Goal: Task Accomplishment & Management: Use online tool/utility

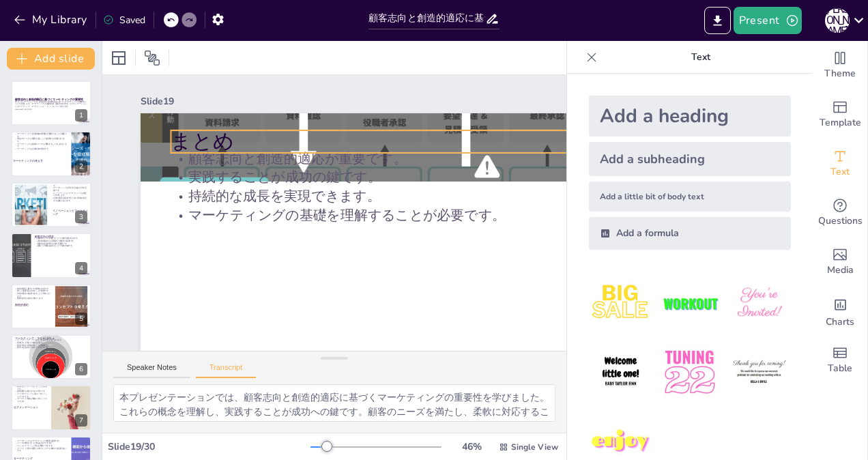
checkbox input "true"
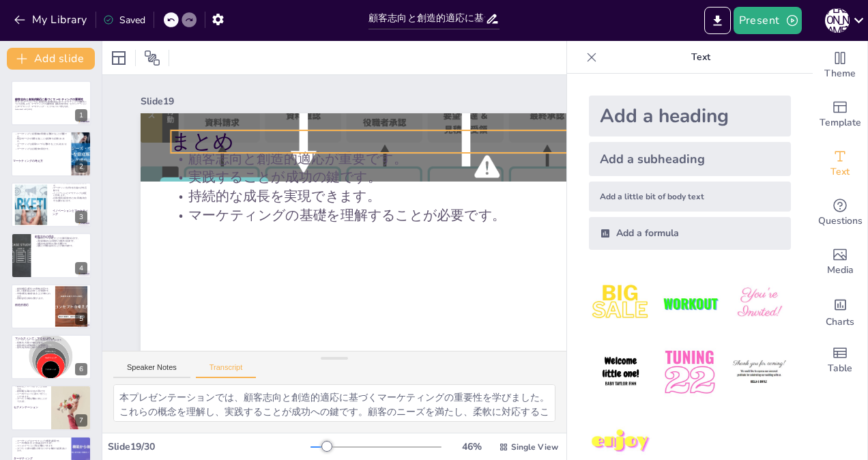
scroll to position [17, 0]
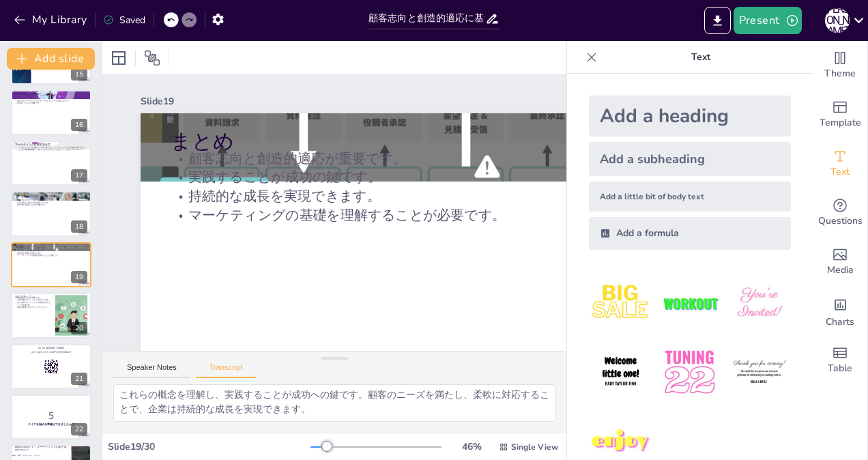
checkbox input "true"
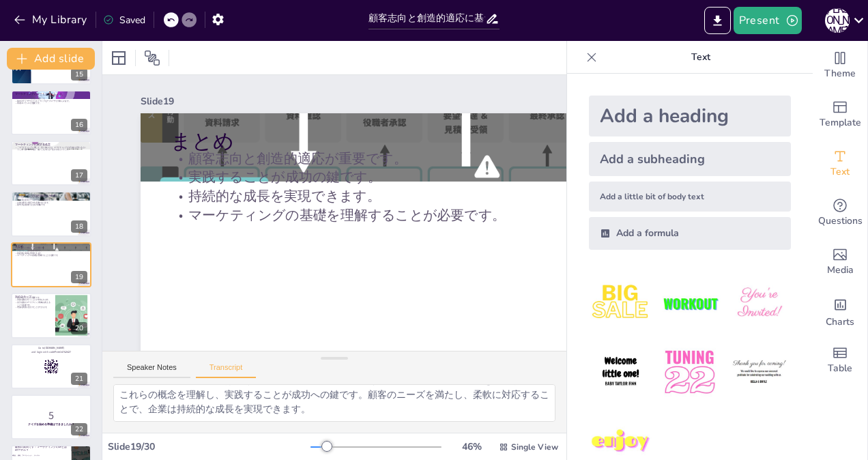
checkbox input "true"
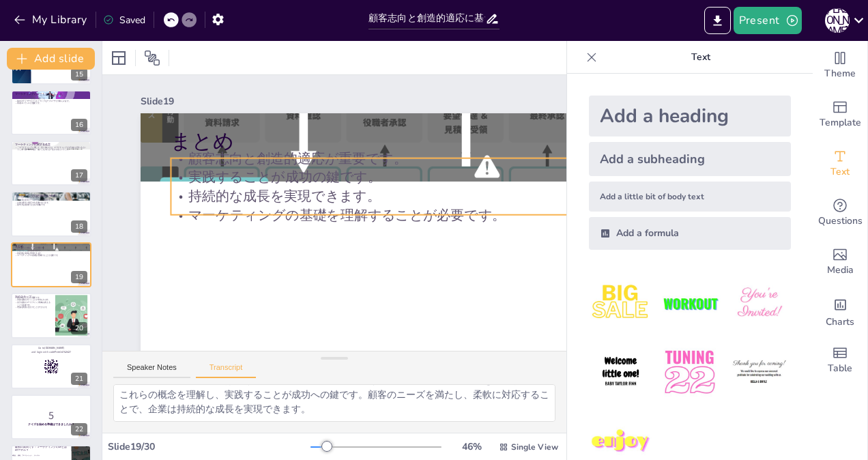
checkbox input "true"
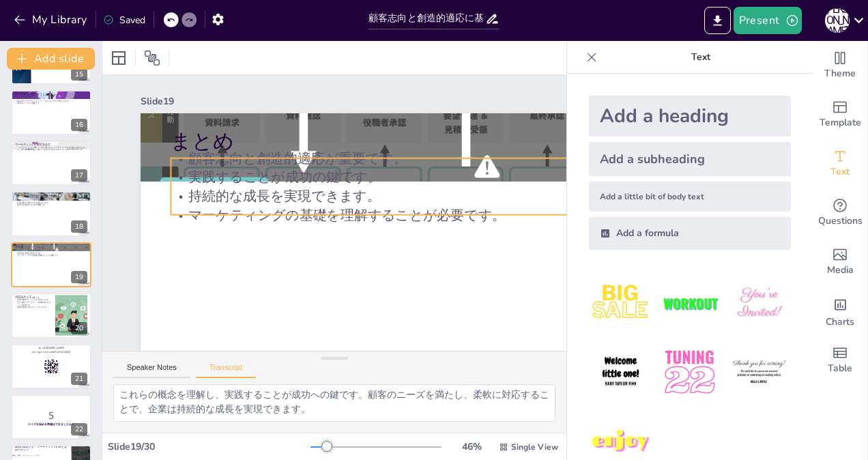
checkbox input "true"
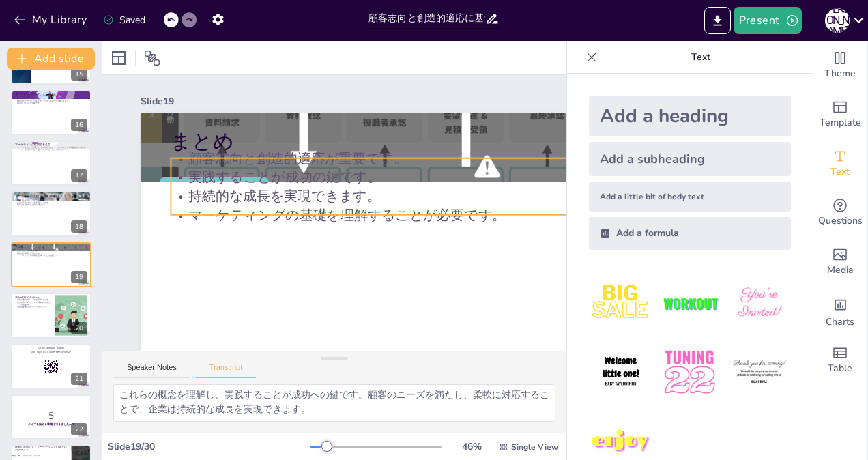
checkbox input "true"
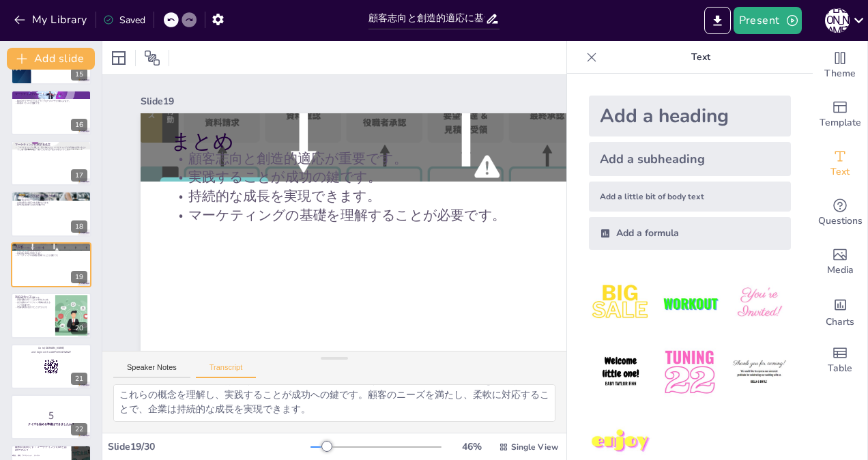
checkbox input "true"
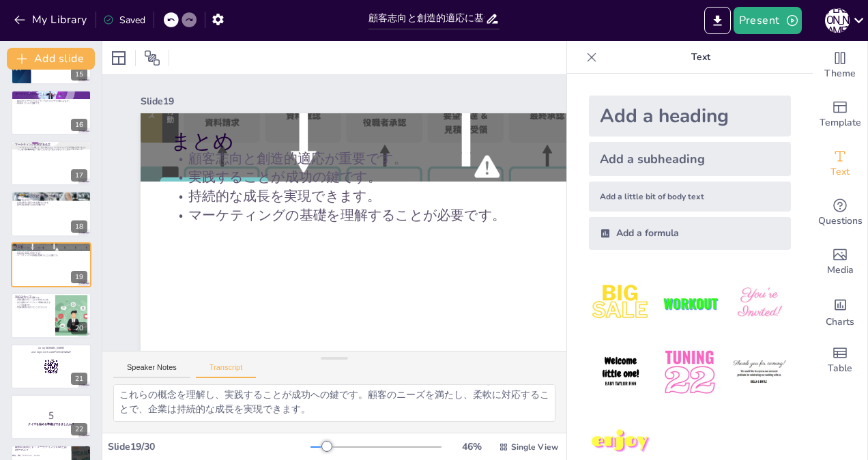
checkbox input "true"
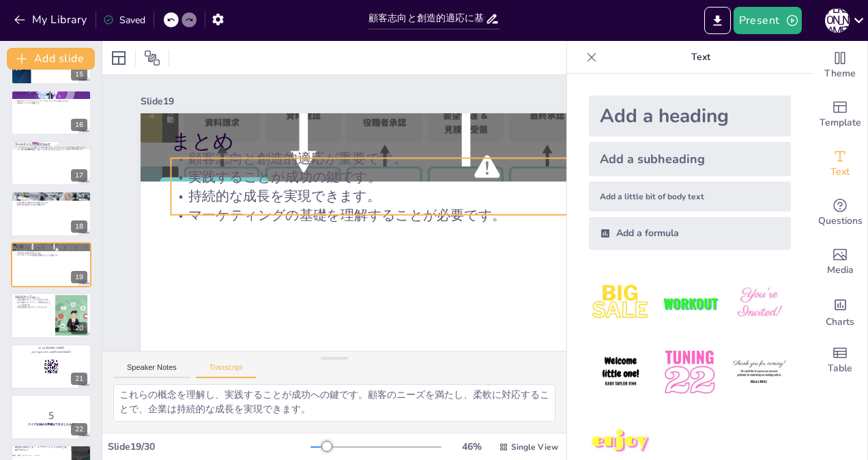
checkbox input "true"
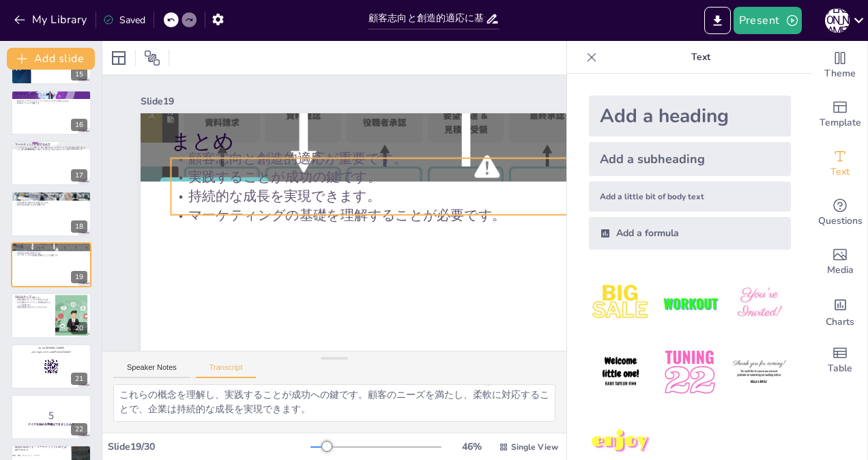
checkbox input "true"
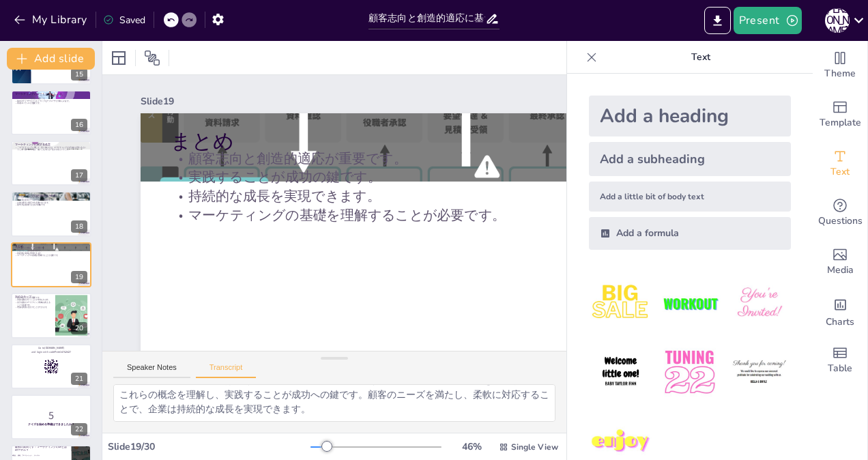
checkbox input "true"
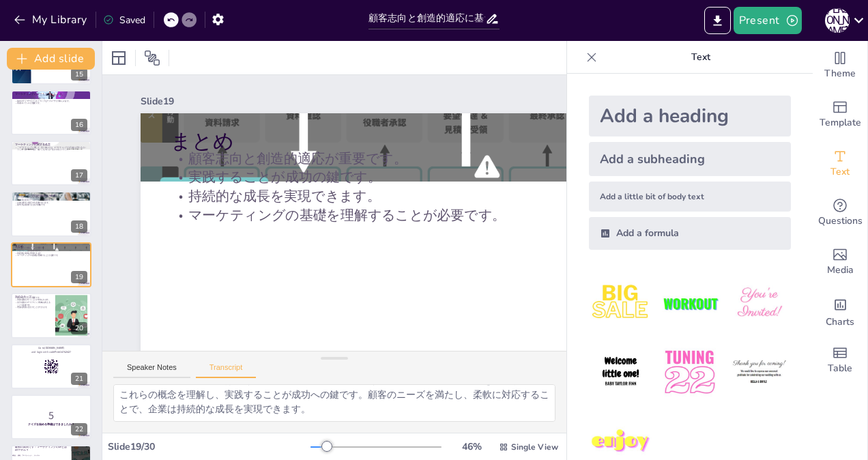
checkbox input "true"
